Goal: Information Seeking & Learning: Learn about a topic

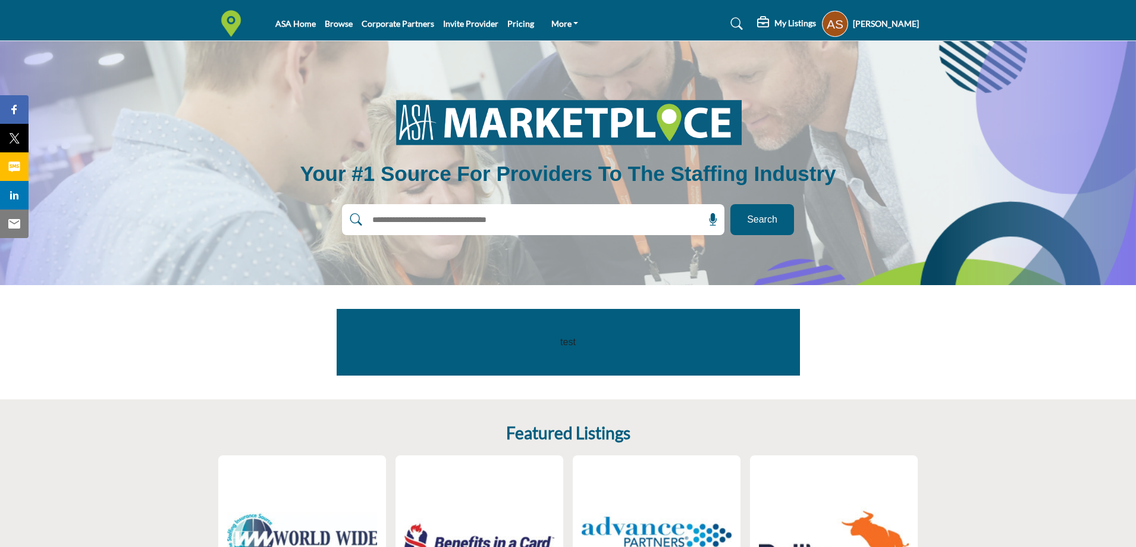
click at [478, 211] on input "text" at bounding box center [508, 220] width 284 height 18
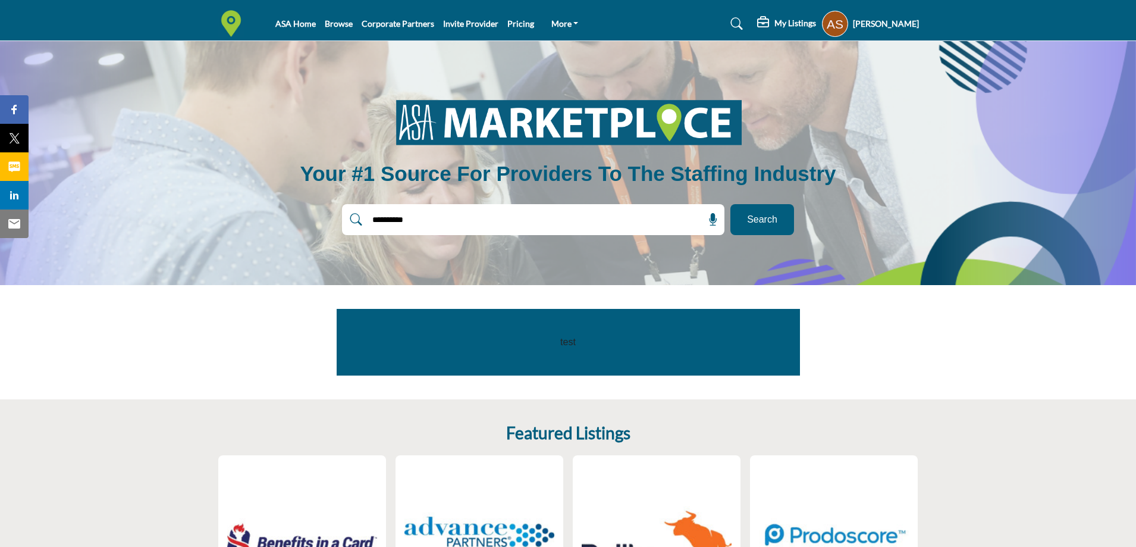
type input "**********"
click at [731, 204] on button "Search" at bounding box center [763, 219] width 64 height 31
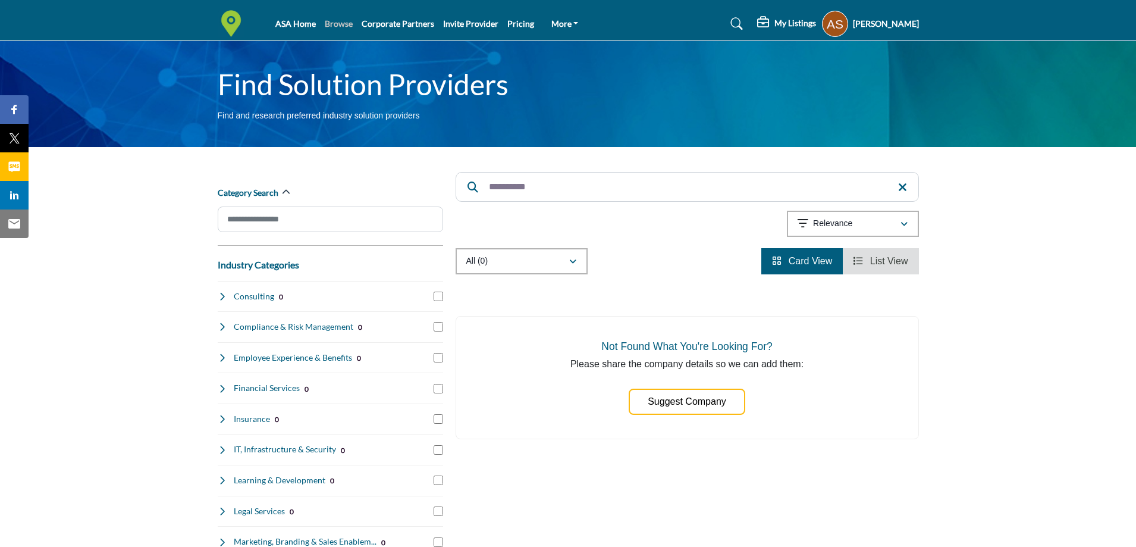
click at [336, 23] on link "Browse" at bounding box center [339, 23] width 28 height 10
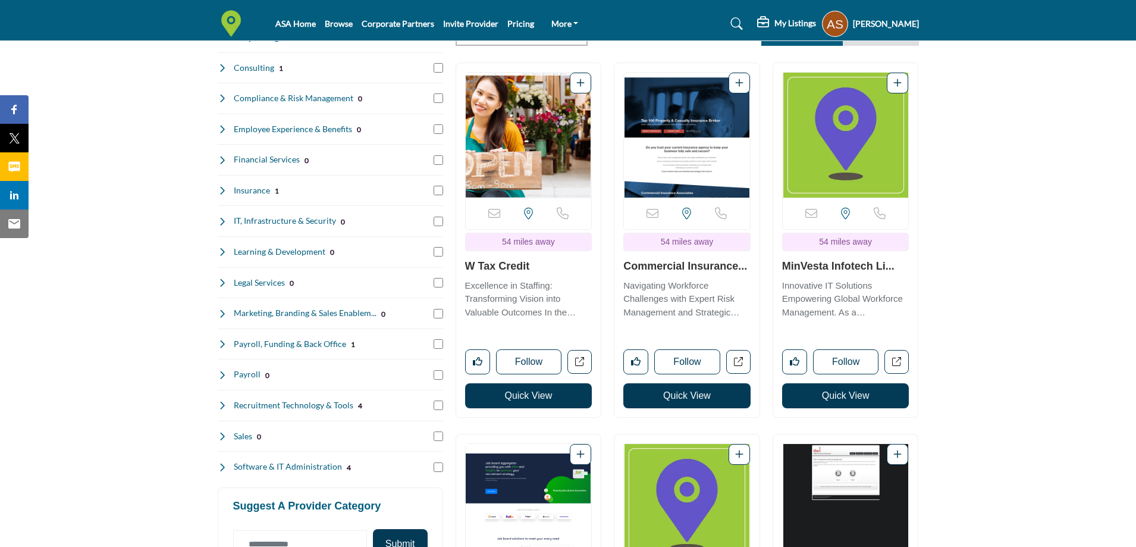
scroll to position [59, 0]
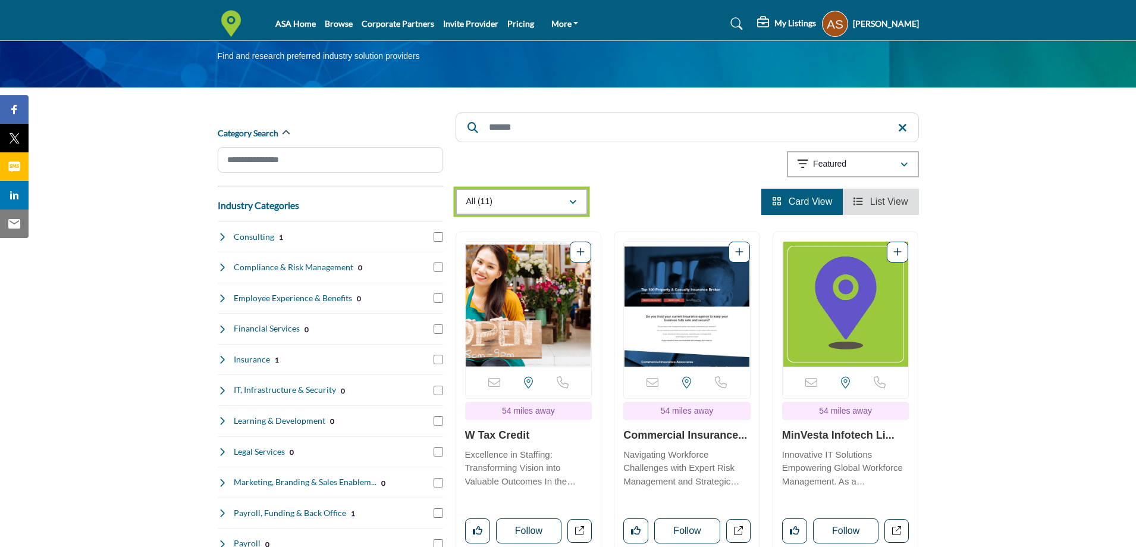
click at [522, 198] on div "All (11)" at bounding box center [517, 202] width 102 height 14
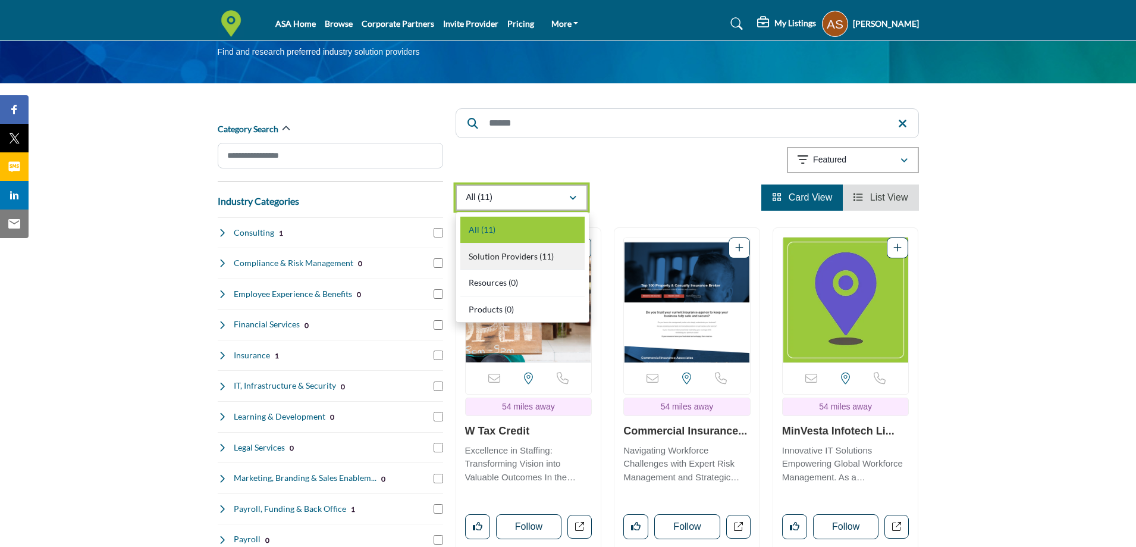
scroll to position [0, 0]
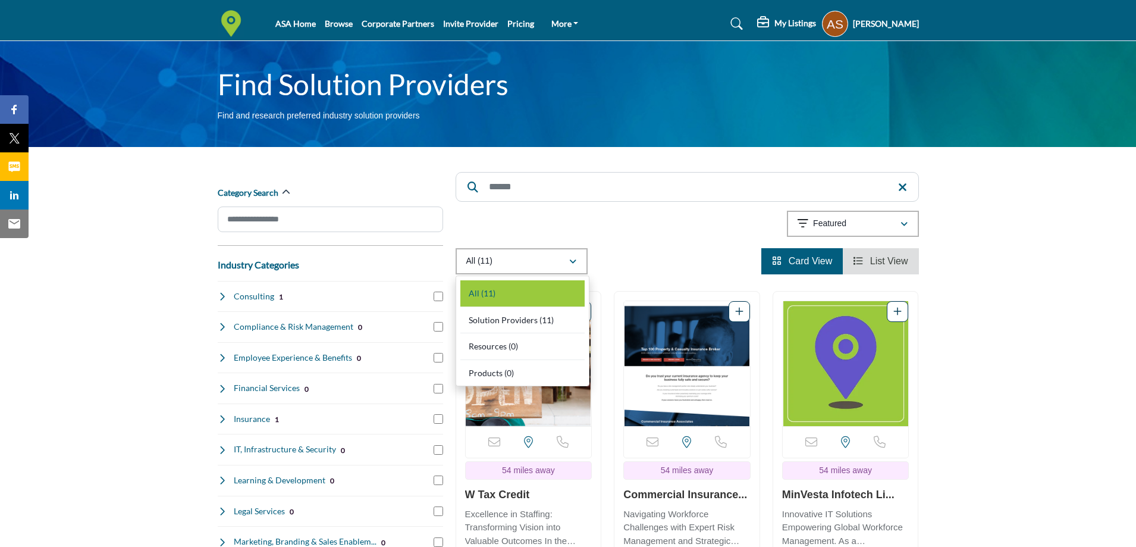
click at [831, 21] on profile-featured-9d57d186-dcdc-4fd1-8698-ebbedcf867ac "Show hide supplier dropdown" at bounding box center [835, 24] width 26 height 26
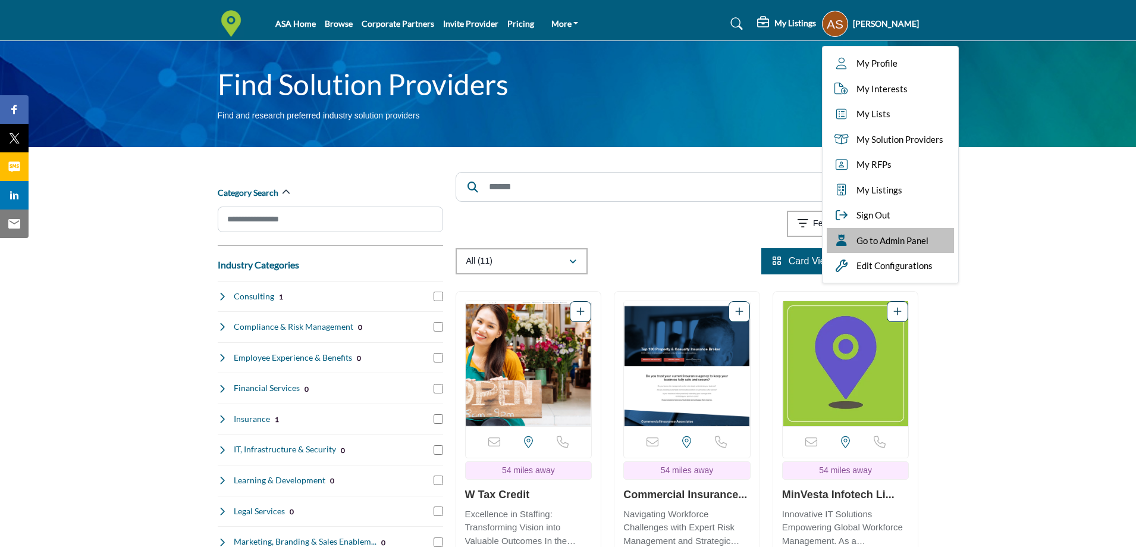
click at [900, 249] on div "Go to Admin Panel" at bounding box center [890, 241] width 127 height 26
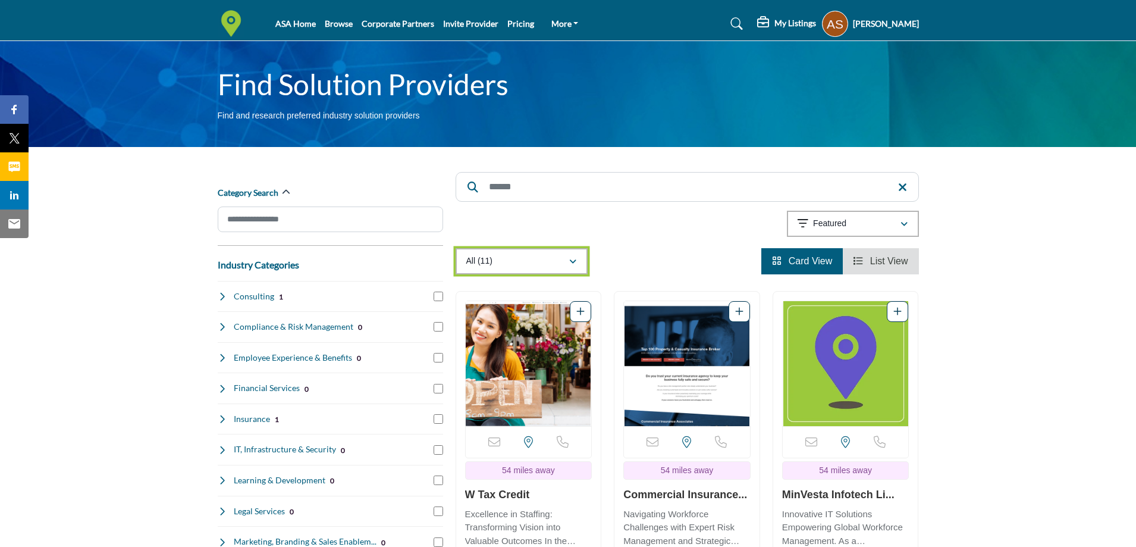
click at [524, 269] on button "All (11)" at bounding box center [522, 261] width 132 height 26
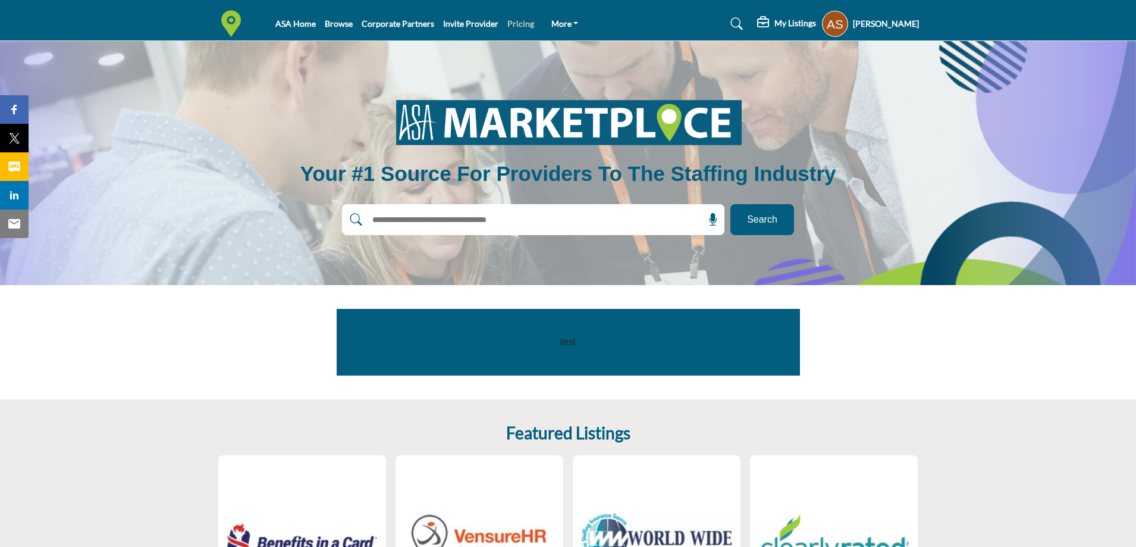
click at [515, 23] on link "Pricing" at bounding box center [521, 23] width 27 height 10
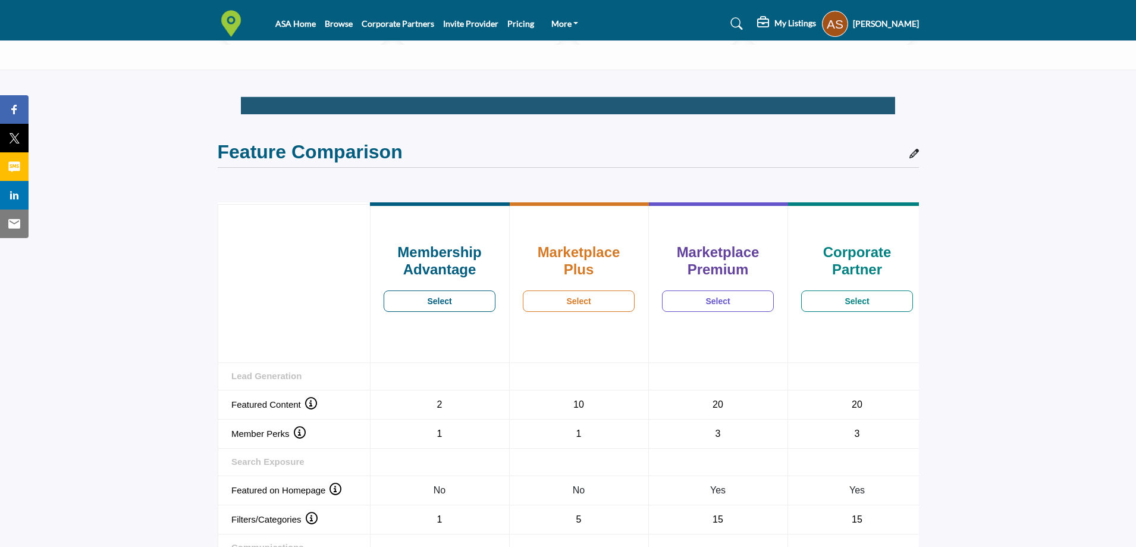
scroll to position [595, 0]
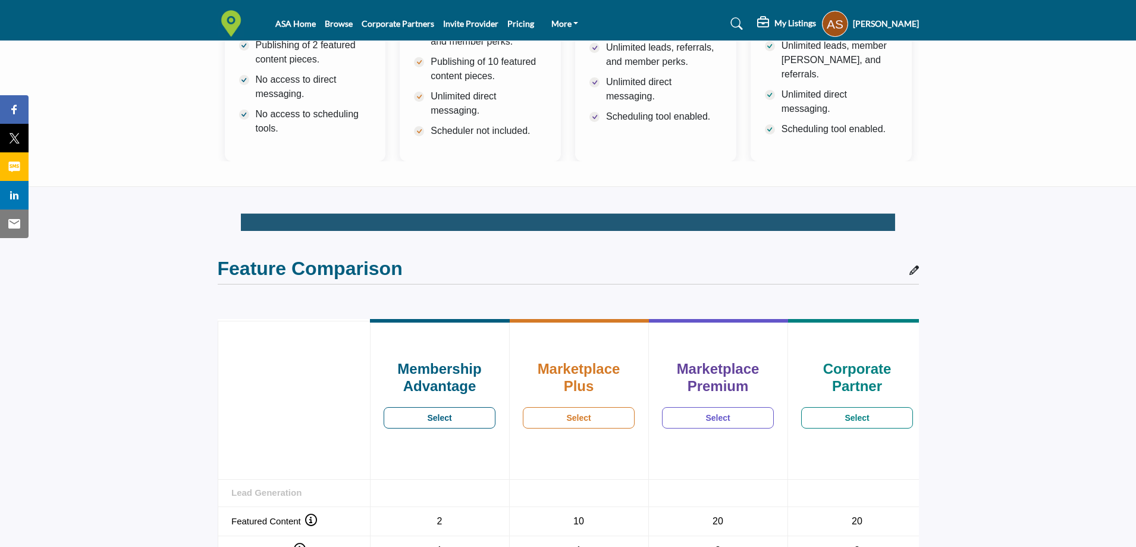
click at [836, 20] on profile-featured-9d57d186-dcdc-4fd1-8698-ebbedcf867ac "Show hide supplier dropdown" at bounding box center [835, 24] width 26 height 26
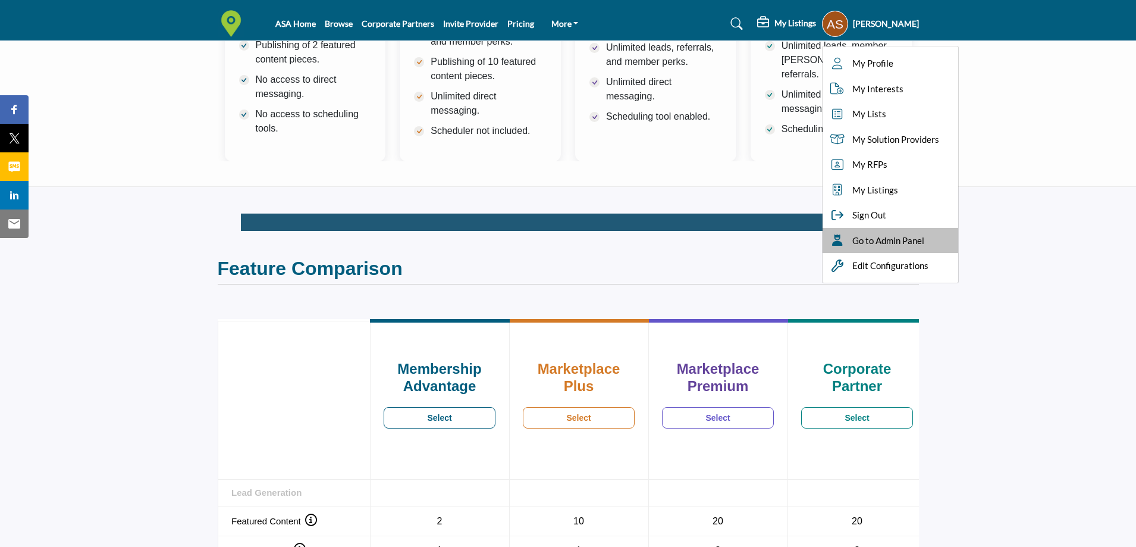
click at [875, 241] on span "Go to Admin Panel" at bounding box center [889, 241] width 72 height 14
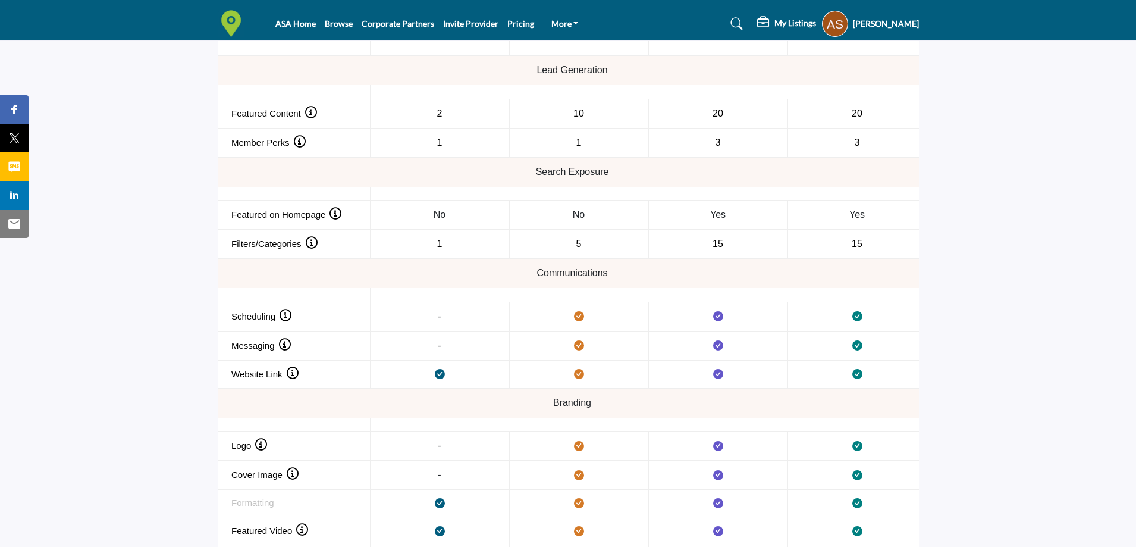
scroll to position [1043, 0]
